Goal: Transaction & Acquisition: Purchase product/service

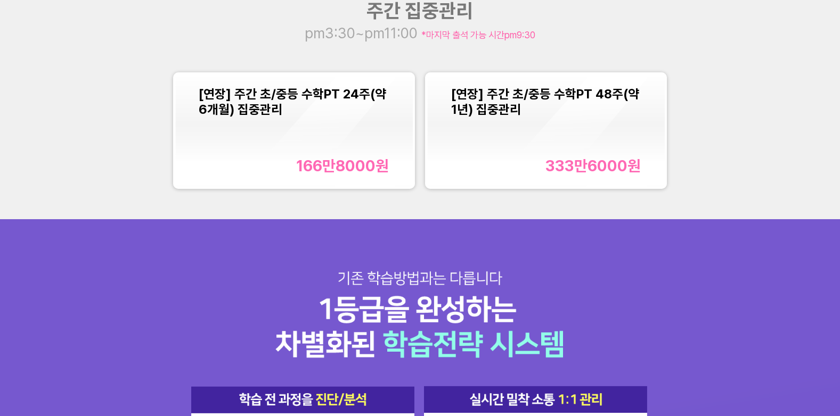
scroll to position [1065, 0]
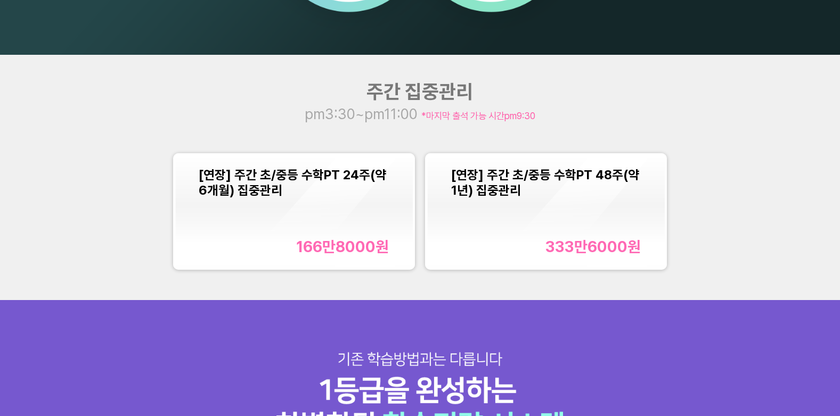
click at [358, 220] on div "[연장] 주간 초/중등 수학PT 24주(약 6개월) 집중관리 166만8000 원" at bounding box center [294, 211] width 190 height 89
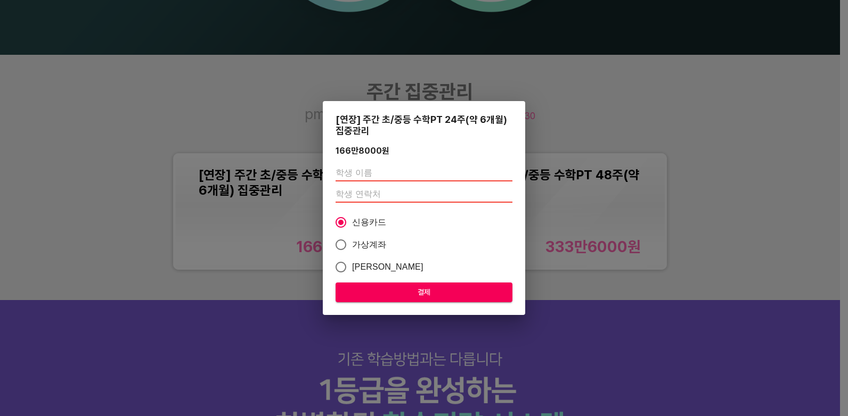
click at [441, 170] on input "text" at bounding box center [424, 173] width 177 height 17
type input "우선주"
type input "01073117445"
click at [487, 197] on input "01073117445" at bounding box center [424, 194] width 177 height 17
drag, startPoint x: 491, startPoint y: 194, endPoint x: 318, endPoint y: 176, distance: 174.0
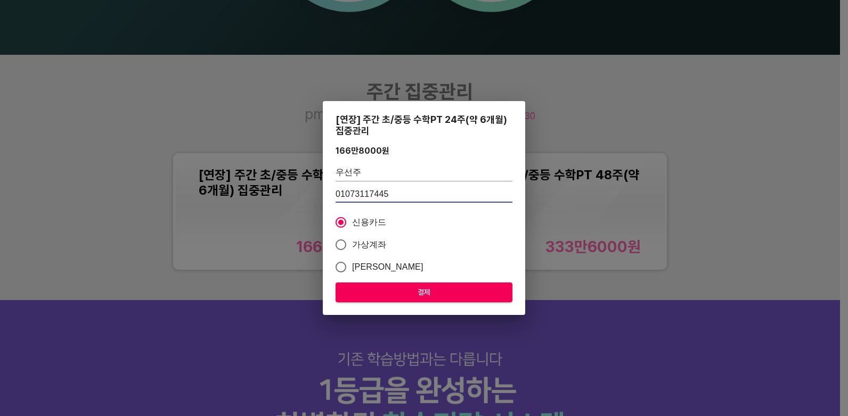
click at [318, 176] on div "[연장] 주간 초/중등 수학PT 24주(약 6개월) 집중관리 166만8000 원 우선주 01073117445 신용카드 가상계좌 카카오페이 결제" at bounding box center [424, 208] width 848 height 416
click at [384, 167] on input "우선주" at bounding box center [424, 173] width 177 height 17
type input "우"
click at [402, 171] on input "text" at bounding box center [424, 173] width 177 height 17
type input "우선주"
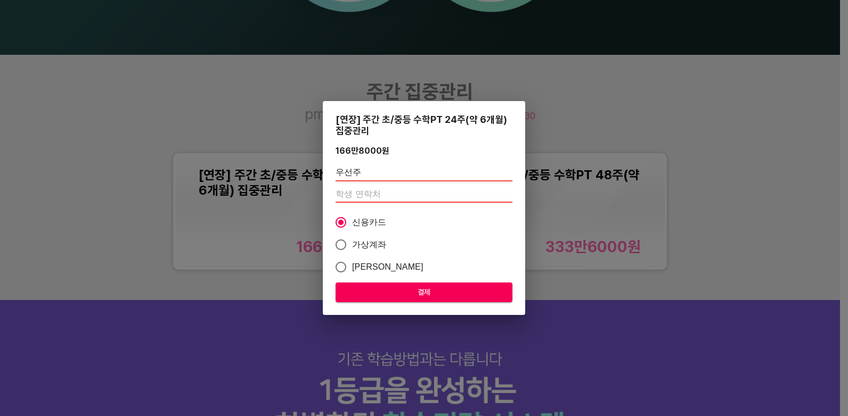
type input "01073117445"
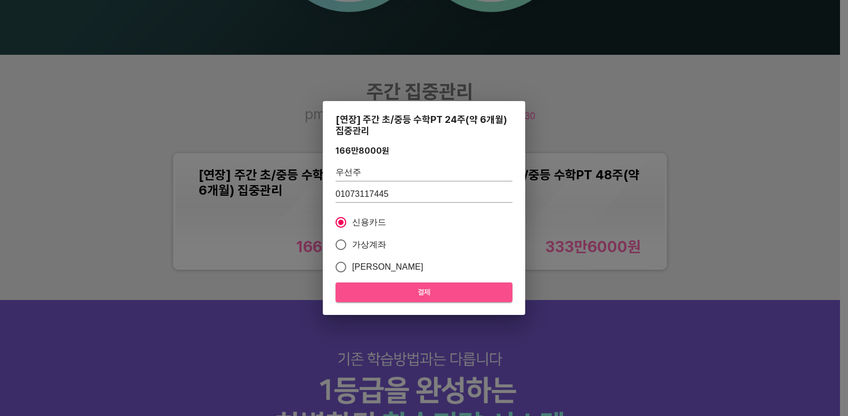
click at [423, 289] on span "결제" at bounding box center [424, 292] width 160 height 13
